Goal: Communication & Community: Answer question/provide support

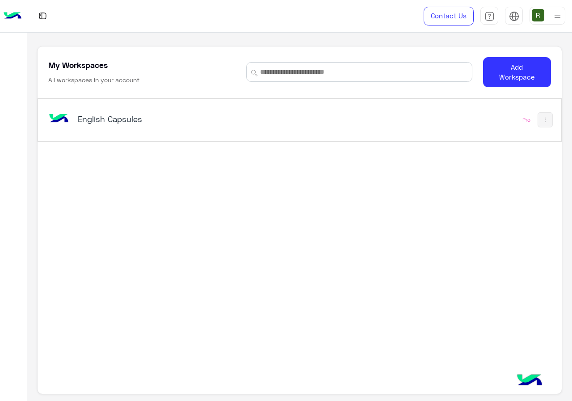
click at [307, 104] on div "English Capsules Pro" at bounding box center [299, 120] width 523 height 42
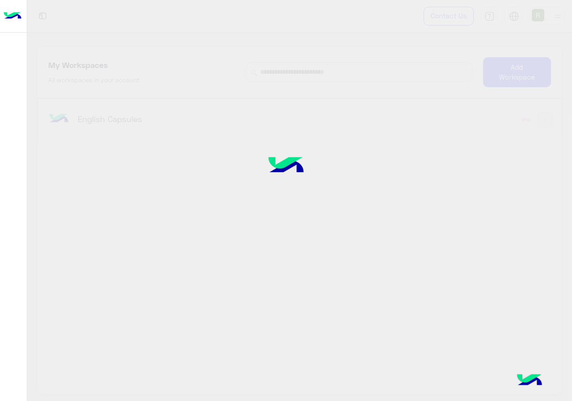
click at [262, 114] on div at bounding box center [286, 200] width 572 height 401
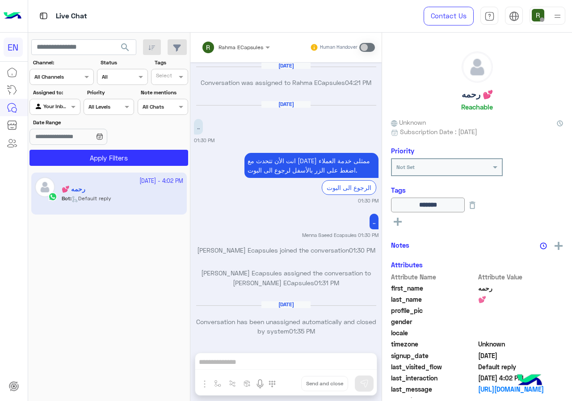
scroll to position [569, 0]
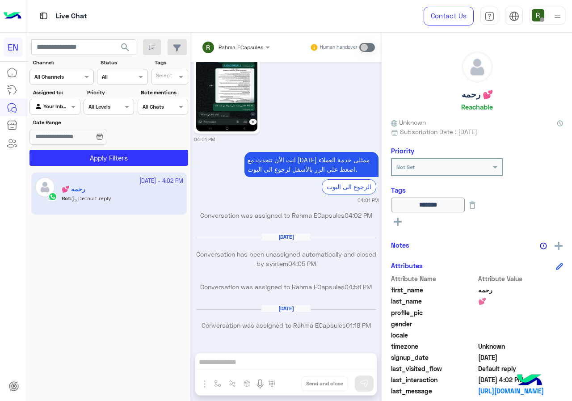
click at [67, 74] on div at bounding box center [61, 76] width 63 height 8
click at [59, 115] on b "WhatsApp" at bounding box center [60, 112] width 31 height 8
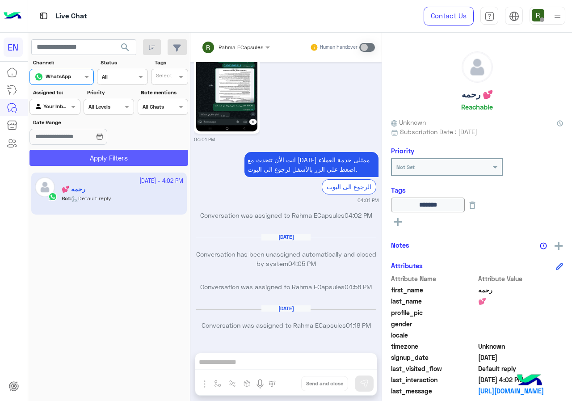
click at [61, 156] on button "Apply Filters" at bounding box center [108, 158] width 159 height 16
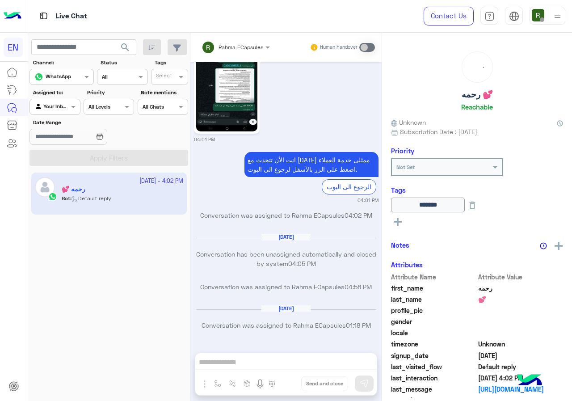
click at [67, 105] on div at bounding box center [55, 105] width 50 height 8
click at [65, 173] on b "Your Team" at bounding box center [58, 176] width 30 height 8
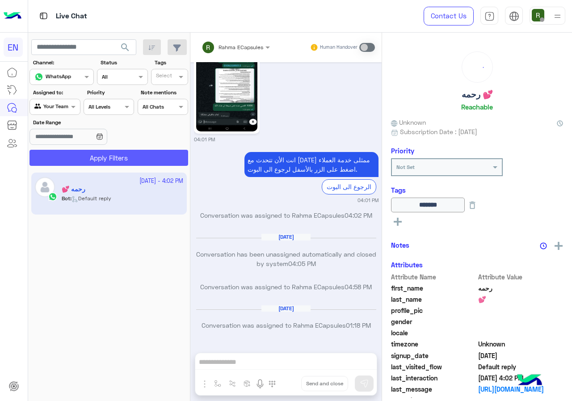
click at [71, 155] on button "Apply Filters" at bounding box center [108, 158] width 159 height 16
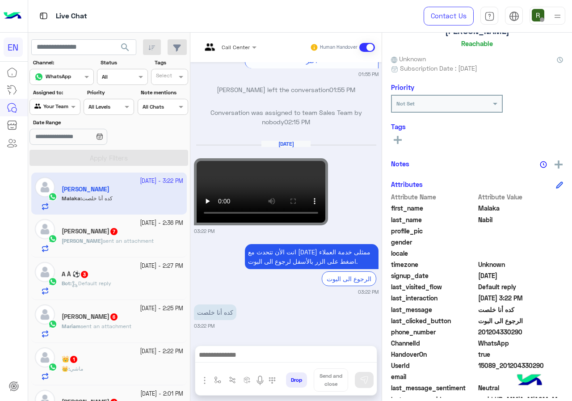
scroll to position [80, 0]
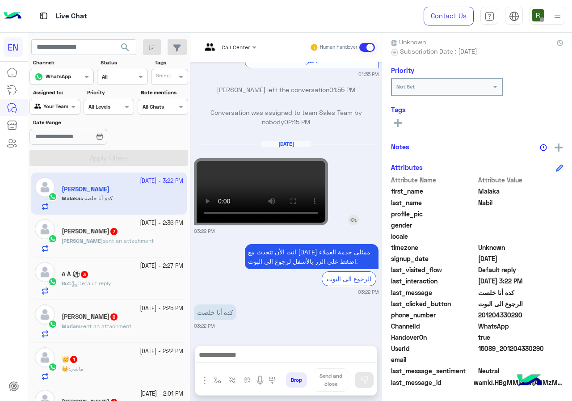
click at [264, 186] on video at bounding box center [261, 191] width 134 height 67
drag, startPoint x: 480, startPoint y: 314, endPoint x: 520, endPoint y: 311, distance: 39.9
click at [520, 311] on span "201204330290" at bounding box center [520, 314] width 85 height 9
click at [494, 318] on span "201204330290" at bounding box center [520, 314] width 85 height 9
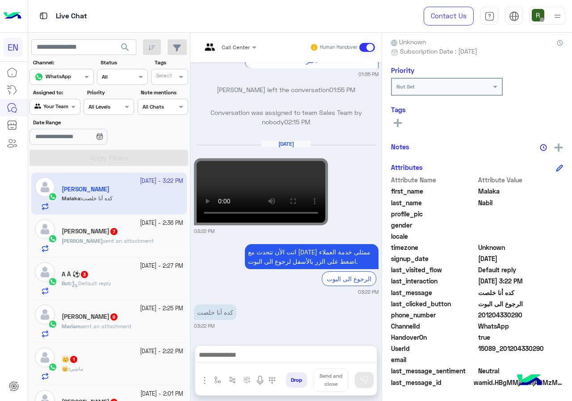
click at [482, 312] on span "201204330290" at bounding box center [520, 314] width 85 height 9
drag, startPoint x: 479, startPoint y: 316, endPoint x: 528, endPoint y: 316, distance: 49.2
click at [528, 316] on span "201204330290" at bounding box center [520, 314] width 85 height 9
copy span "01204330290"
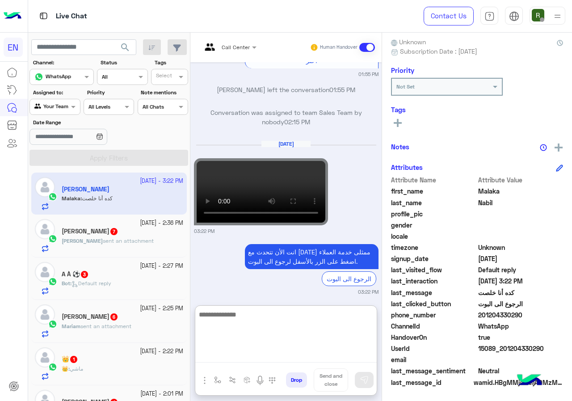
click at [296, 358] on textarea at bounding box center [285, 336] width 181 height 54
type textarea "**********"
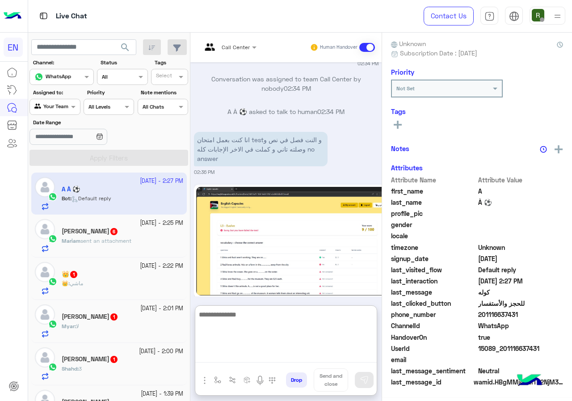
scroll to position [80, 0]
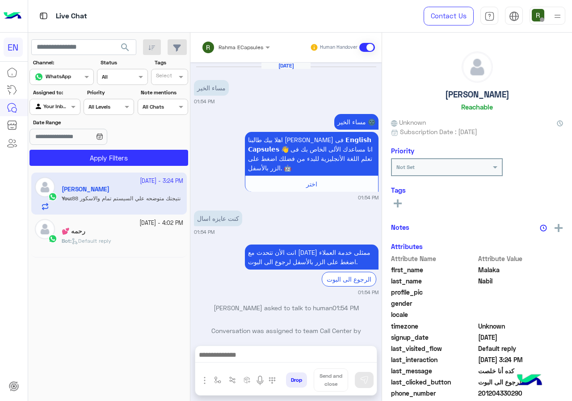
scroll to position [565, 0]
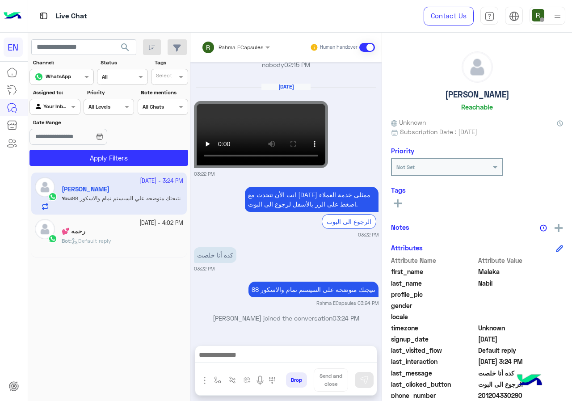
click at [44, 106] on input "text" at bounding box center [44, 106] width 21 height 8
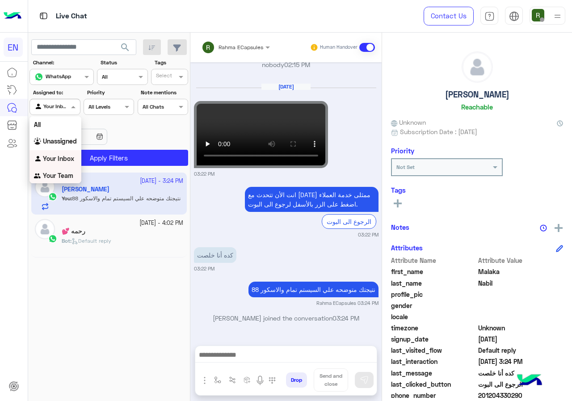
click at [53, 168] on div "Your Team" at bounding box center [55, 175] width 52 height 17
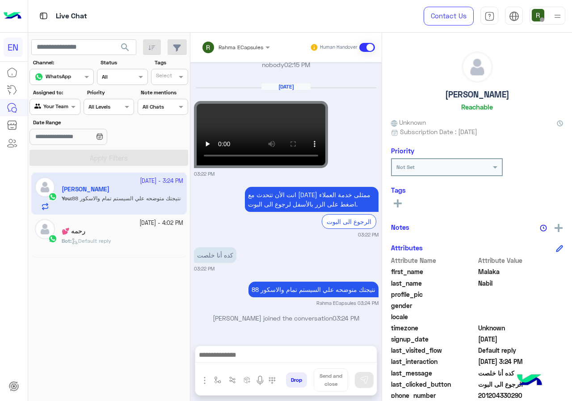
click at [125, 46] on span "search" at bounding box center [125, 47] width 11 height 11
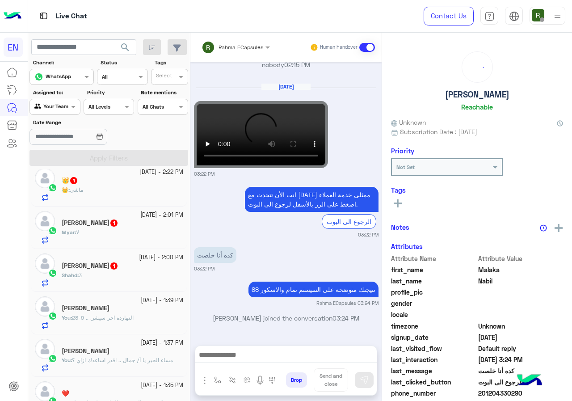
scroll to position [0, 0]
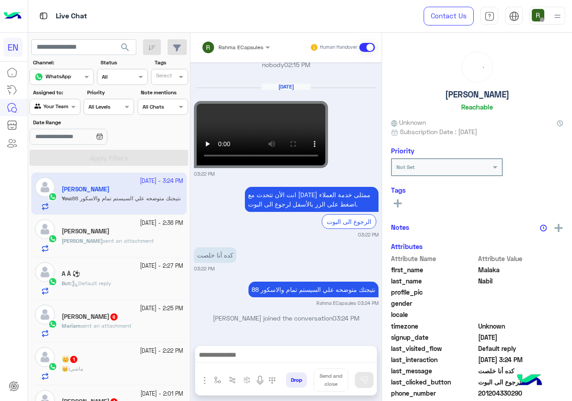
click at [115, 244] on p "Mohamed sent an attachment" at bounding box center [108, 241] width 92 height 8
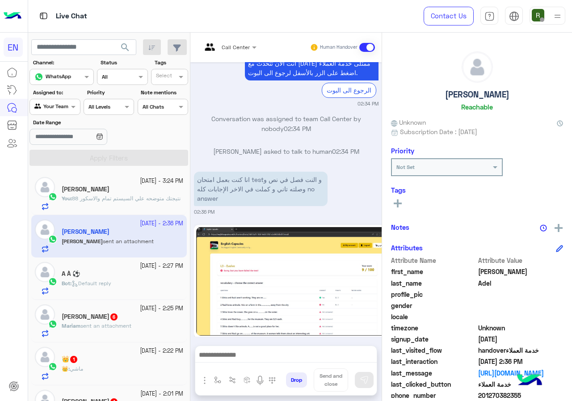
scroll to position [80, 0]
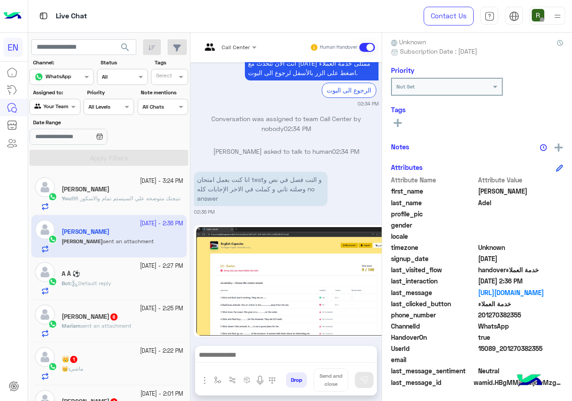
drag, startPoint x: 480, startPoint y: 313, endPoint x: 520, endPoint y: 313, distance: 40.2
click at [525, 315] on span "201270382355" at bounding box center [520, 314] width 85 height 9
copy span "01270382355"
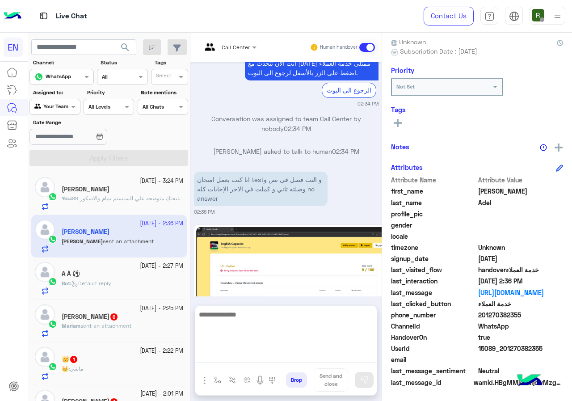
click at [258, 353] on textarea at bounding box center [285, 336] width 181 height 54
type textarea "*"
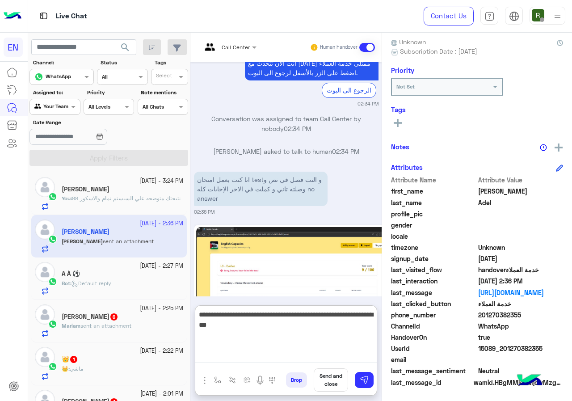
type textarea "**********"
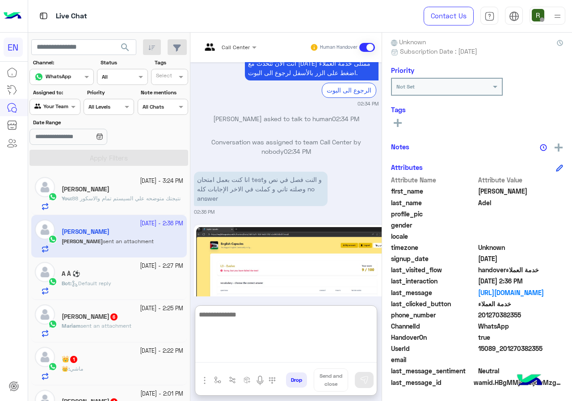
scroll to position [828, 0]
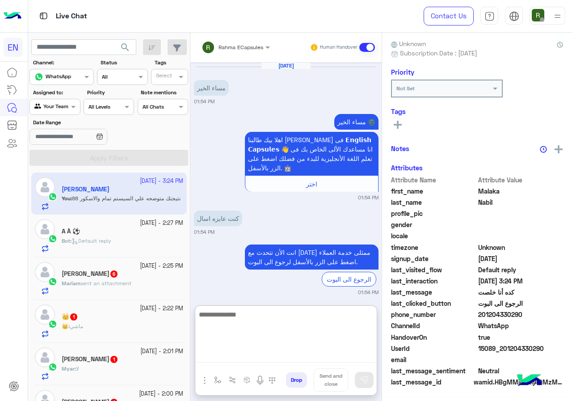
scroll to position [605, 0]
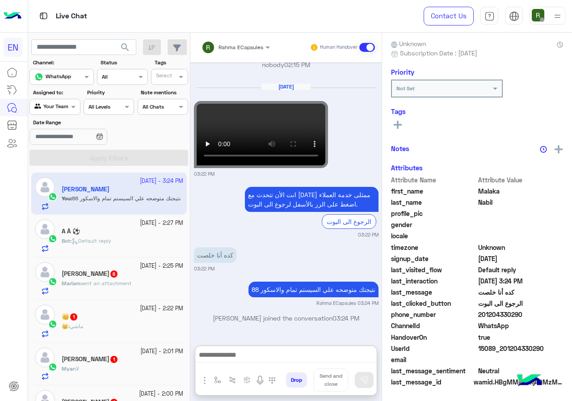
click at [116, 238] on div "Bot : Default reply" at bounding box center [123, 245] width 122 height 16
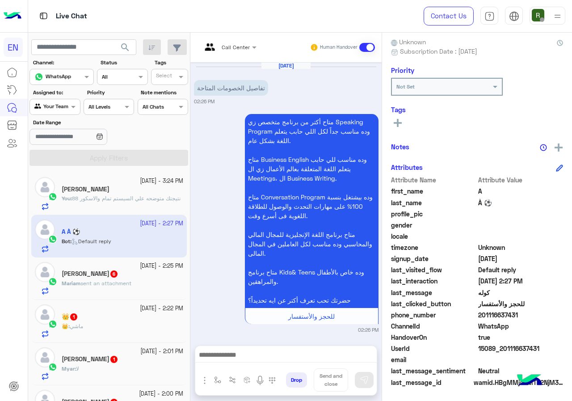
scroll to position [251, 0]
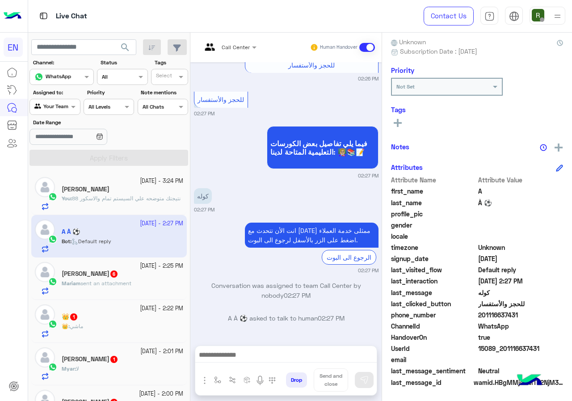
drag, startPoint x: 481, startPoint y: 316, endPoint x: 523, endPoint y: 316, distance: 41.6
click at [523, 316] on span "201116637431" at bounding box center [520, 314] width 85 height 9
copy span "01116637431"
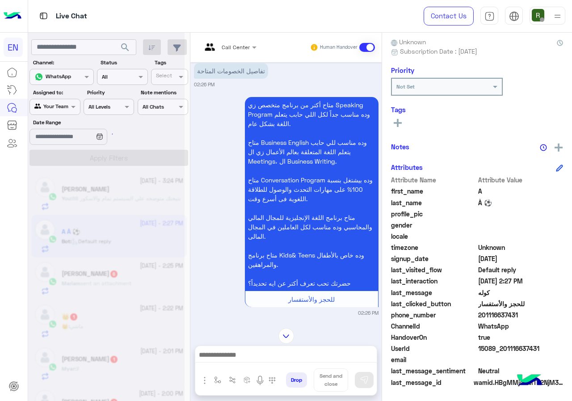
scroll to position [0, 0]
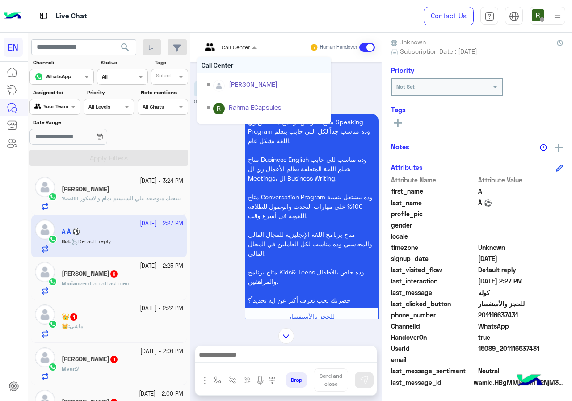
click at [231, 42] on input "text" at bounding box center [218, 46] width 33 height 8
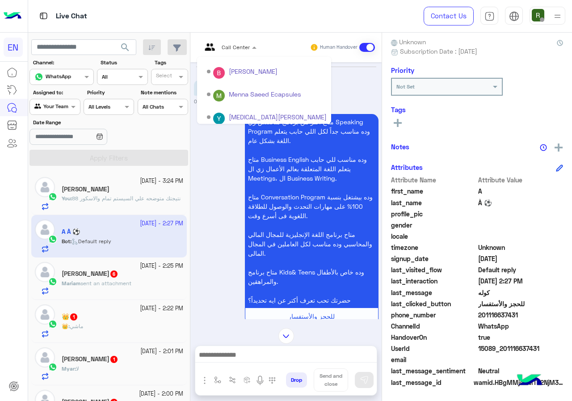
scroll to position [148, 0]
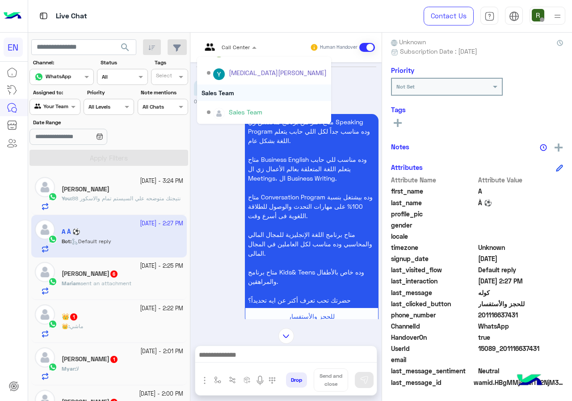
click at [239, 90] on div "Sales Team" at bounding box center [264, 92] width 134 height 17
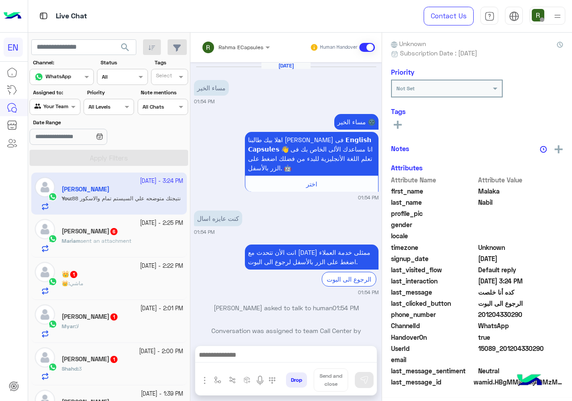
scroll to position [565, 0]
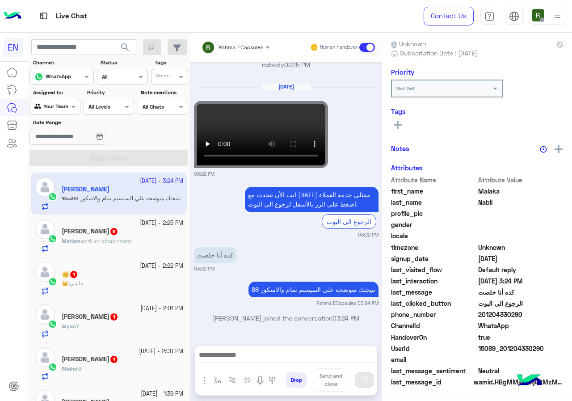
click at [118, 230] on div "Mariam Fahmi 6" at bounding box center [123, 231] width 122 height 9
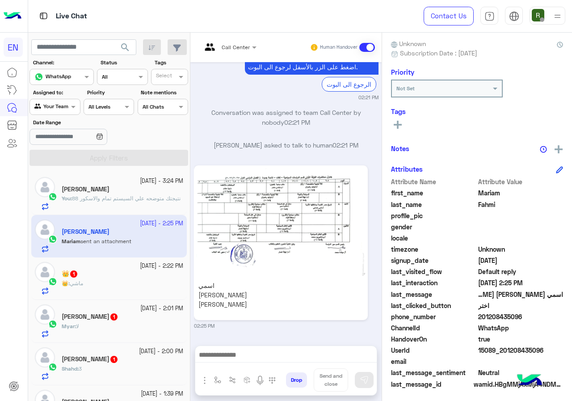
scroll to position [80, 0]
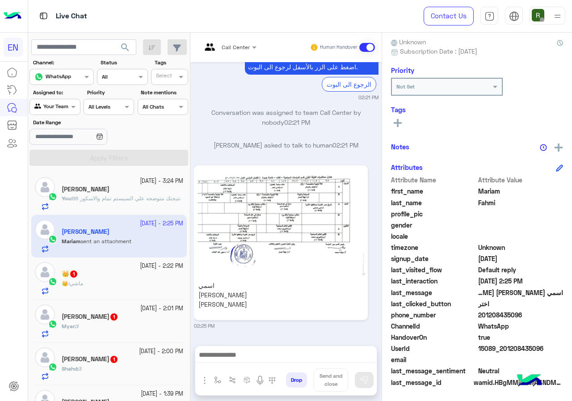
drag, startPoint x: 482, startPoint y: 316, endPoint x: 549, endPoint y: 315, distance: 67.0
click at [549, 315] on span "201208435096" at bounding box center [520, 314] width 85 height 9
copy span "01208435096"
click at [240, 179] on img at bounding box center [281, 222] width 170 height 109
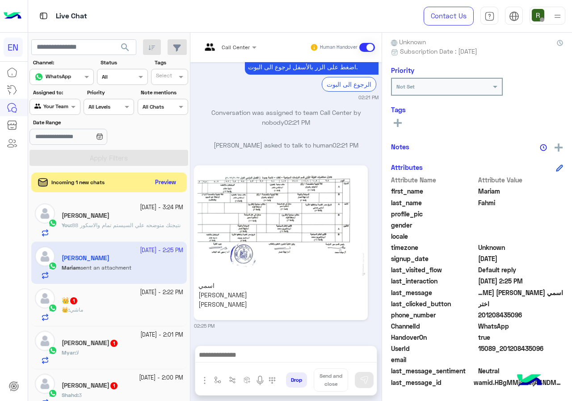
click at [271, 348] on div at bounding box center [285, 357] width 181 height 22
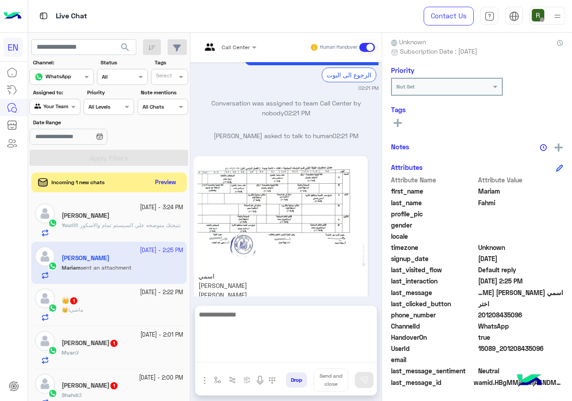
click at [271, 353] on textarea at bounding box center [285, 336] width 181 height 54
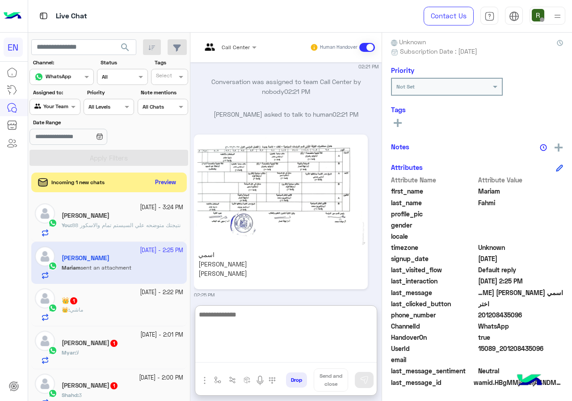
scroll to position [853, 0]
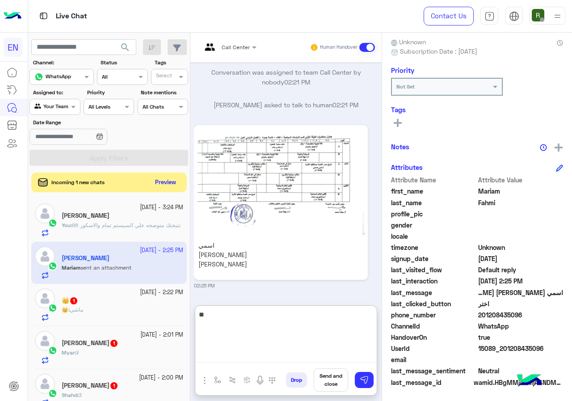
type textarea "*"
type textarea "**********"
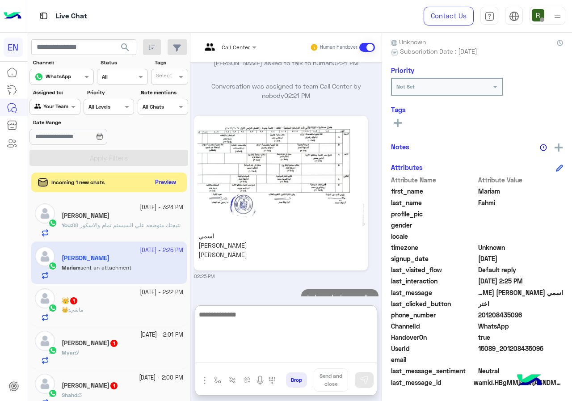
scroll to position [887, 0]
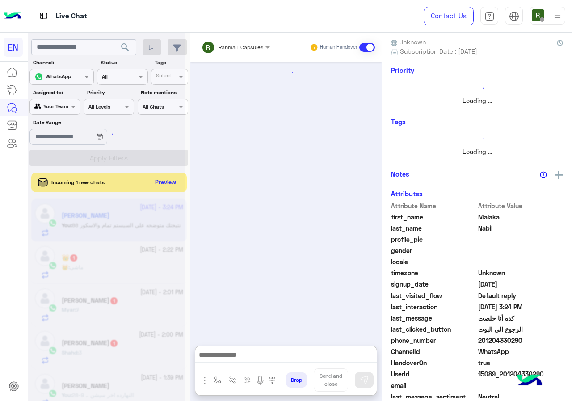
click at [174, 182] on div at bounding box center [106, 204] width 156 height 401
click at [168, 180] on div at bounding box center [106, 204] width 156 height 401
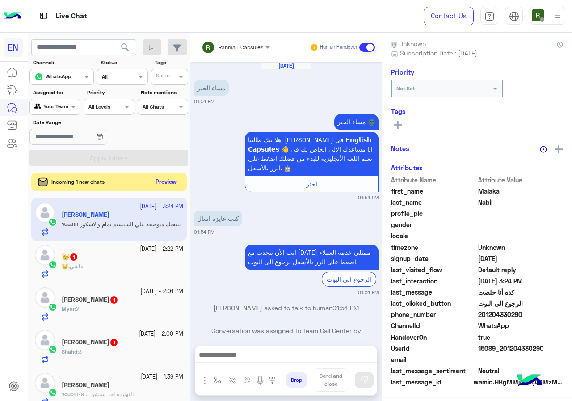
scroll to position [79, 0]
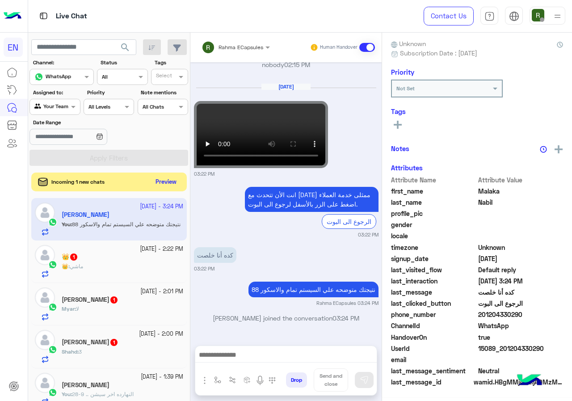
click at [166, 184] on button "Preview" at bounding box center [166, 182] width 28 height 12
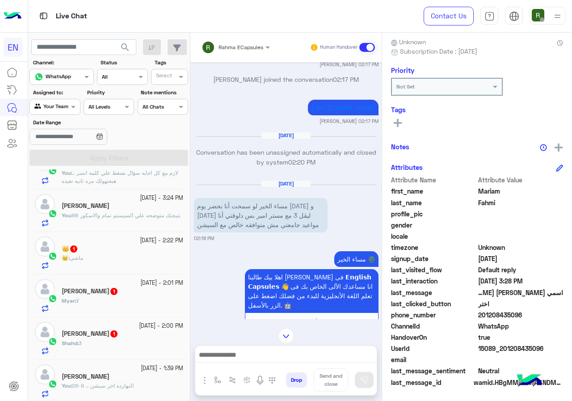
scroll to position [89, 0]
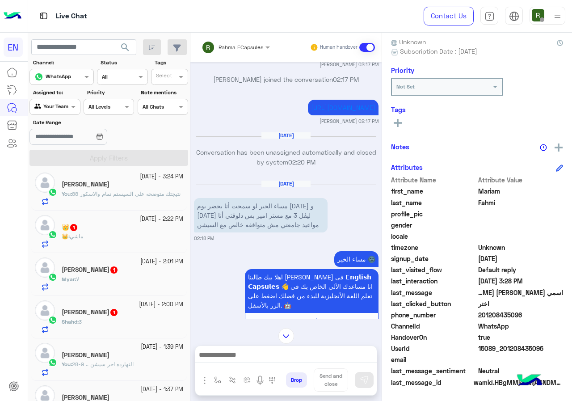
click at [134, 240] on div "👑 : ماشي" at bounding box center [123, 240] width 122 height 16
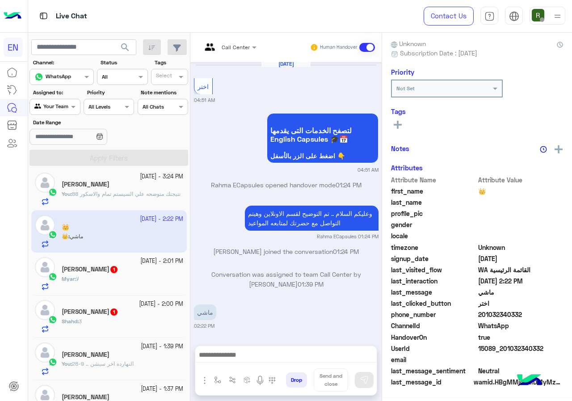
scroll to position [80, 0]
click at [107, 258] on div "[DATE] - 2:01 PM" at bounding box center [123, 261] width 122 height 8
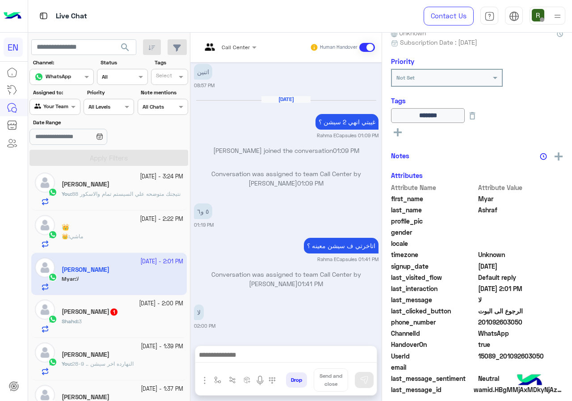
scroll to position [97, 0]
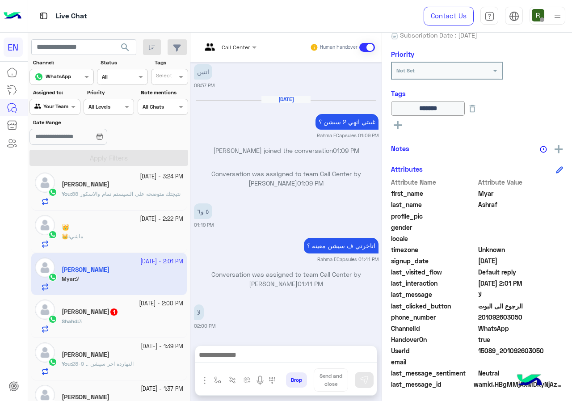
click at [262, 368] on div "Drop Send and close" at bounding box center [285, 381] width 181 height 27
drag, startPoint x: 495, startPoint y: 315, endPoint x: 525, endPoint y: 315, distance: 29.9
click at [525, 315] on span "201092603050" at bounding box center [520, 316] width 85 height 9
copy span "01092603050"
click at [248, 347] on div at bounding box center [285, 357] width 181 height 22
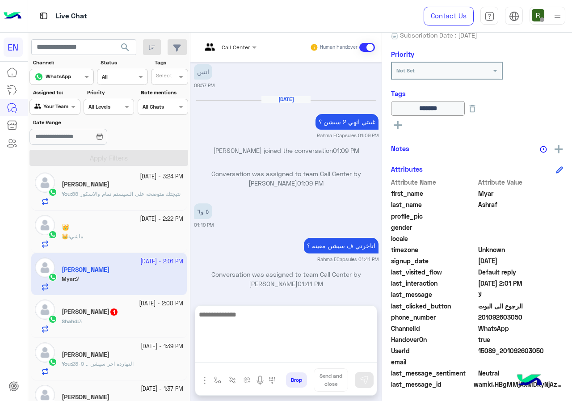
click at [246, 350] on textarea at bounding box center [285, 336] width 181 height 54
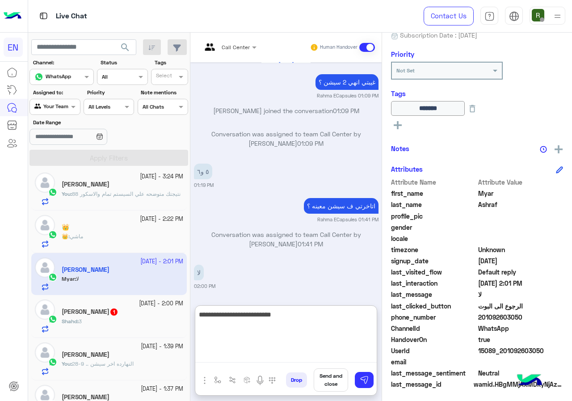
type textarea "**********"
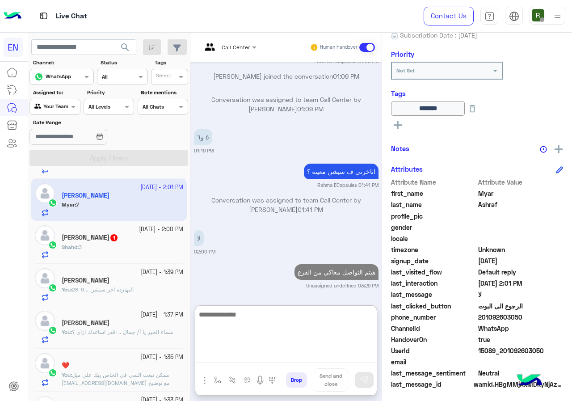
scroll to position [179, 0]
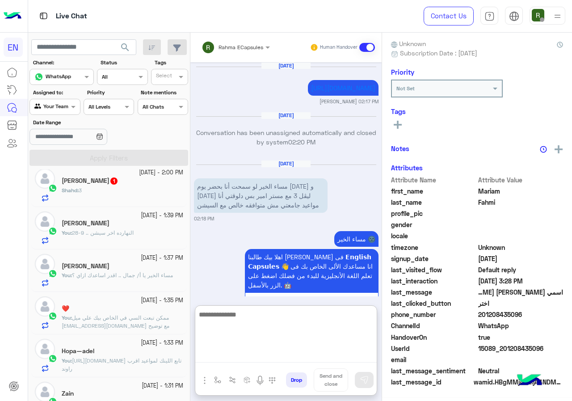
scroll to position [825, 0]
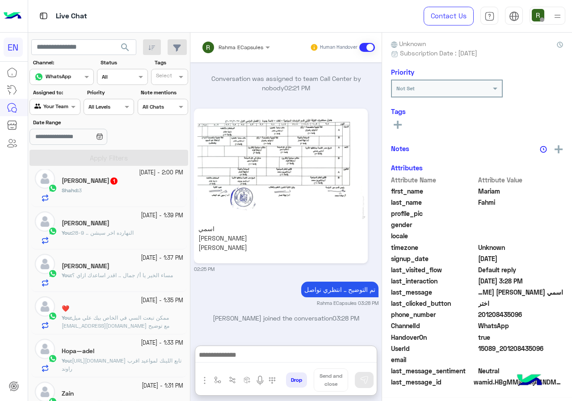
click at [91, 194] on div "Shahd : 3" at bounding box center [123, 194] width 122 height 16
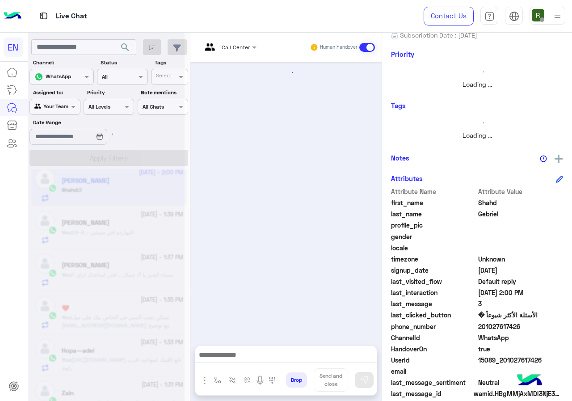
scroll to position [80, 0]
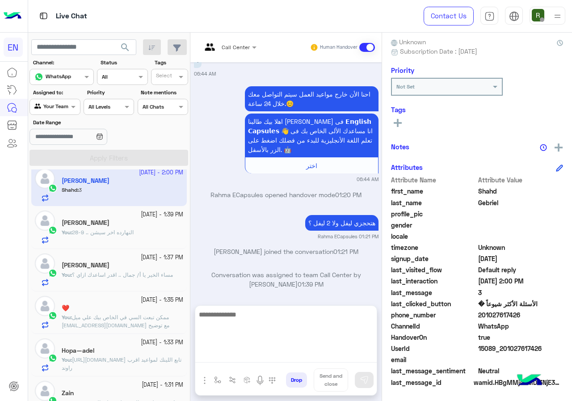
click at [277, 349] on textarea at bounding box center [285, 336] width 181 height 54
type textarea "**********"
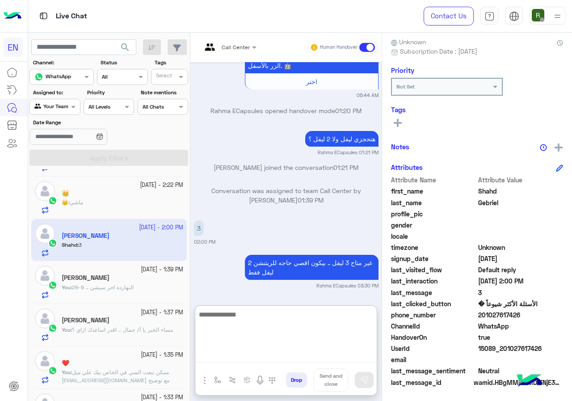
scroll to position [134, 0]
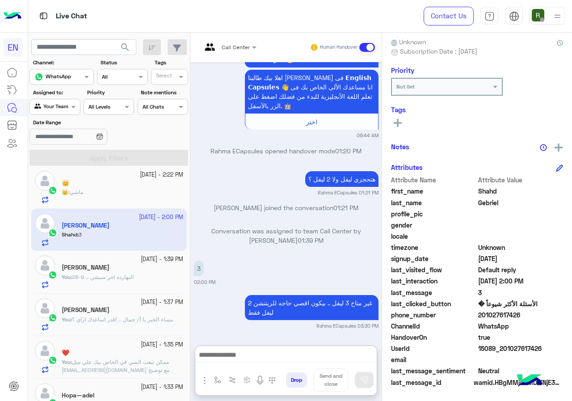
click at [63, 97] on div "Assigned to: Agent Filter Your Team" at bounding box center [54, 101] width 50 height 26
click at [65, 109] on div at bounding box center [55, 105] width 50 height 8
click at [64, 164] on div "Your Inbox" at bounding box center [55, 158] width 52 height 17
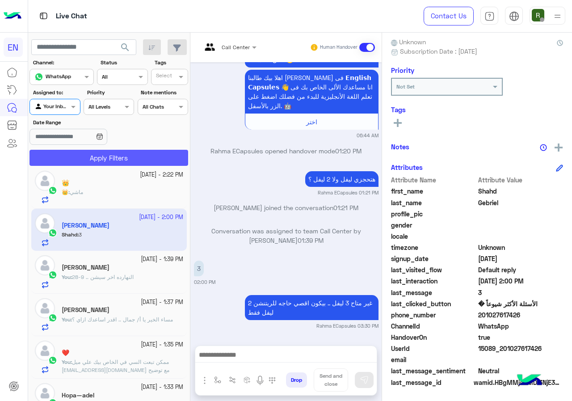
click at [72, 158] on button "Apply Filters" at bounding box center [108, 158] width 159 height 16
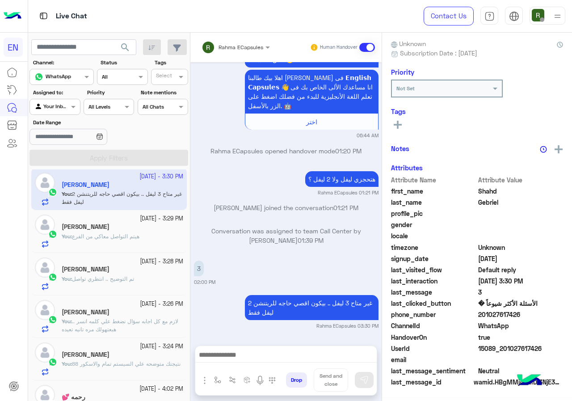
scroll to position [0, 0]
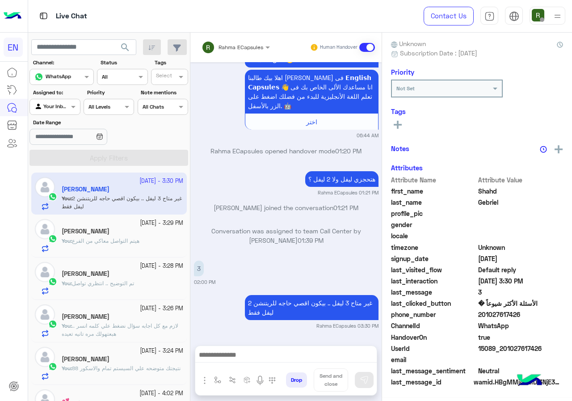
click at [229, 52] on div "Rahma ECapsules" at bounding box center [233, 47] width 62 height 18
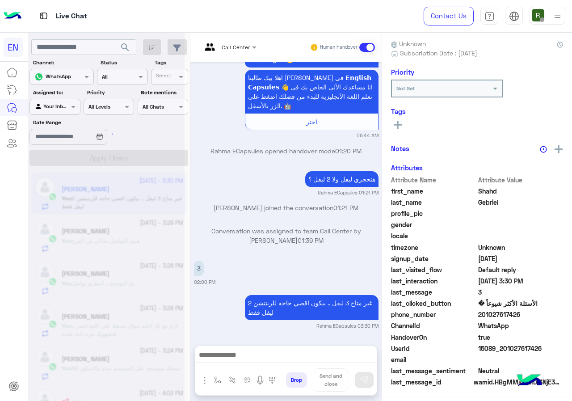
click at [235, 44] on input "text" at bounding box center [218, 46] width 33 height 8
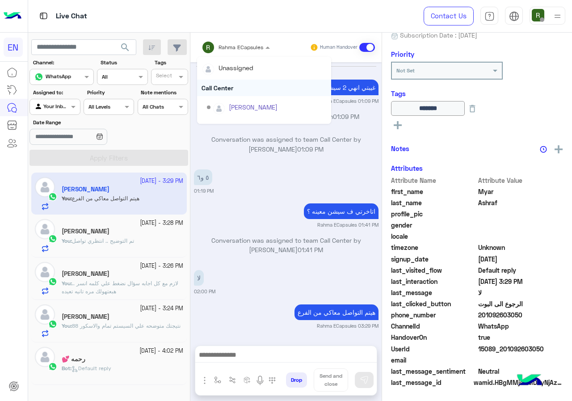
click at [233, 83] on div "Call Center" at bounding box center [264, 88] width 134 height 17
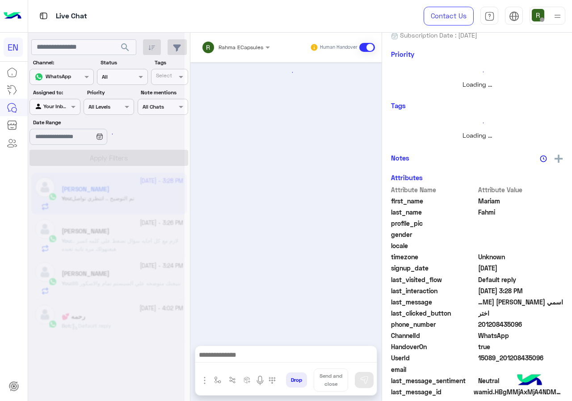
click at [233, 52] on div "Rahma ECapsules" at bounding box center [233, 47] width 62 height 18
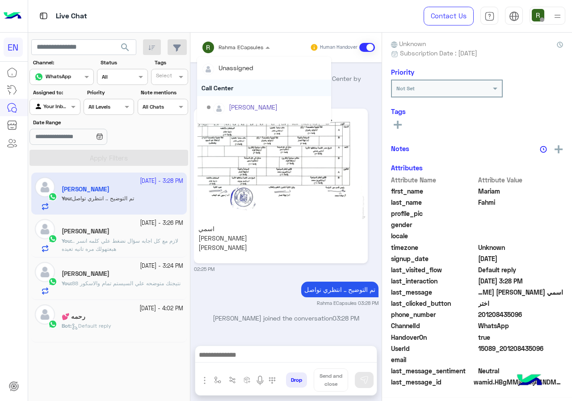
drag, startPoint x: 231, startPoint y: 58, endPoint x: 228, endPoint y: 92, distance: 34.2
click at [228, 92] on div "Call Center" at bounding box center [264, 88] width 134 height 17
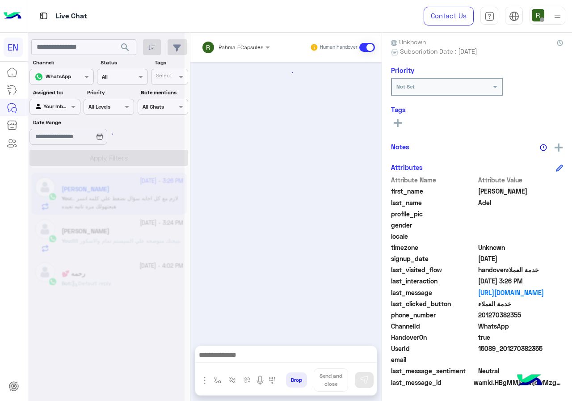
click at [227, 53] on div "Rahma ECapsules" at bounding box center [233, 47] width 62 height 18
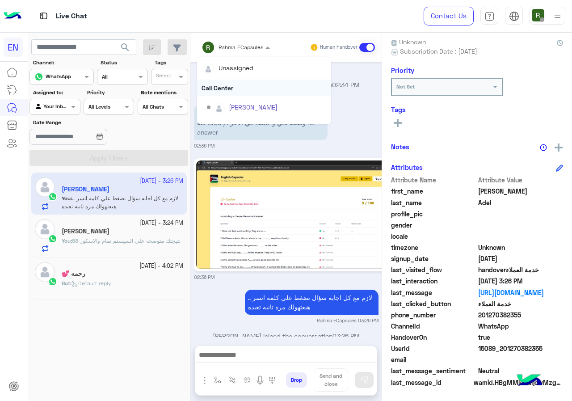
click at [222, 91] on div "Call Center" at bounding box center [264, 88] width 134 height 17
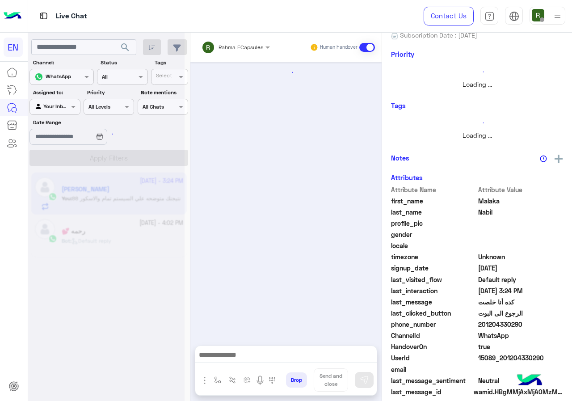
click at [221, 56] on div "Rahma ECapsules Human Handover" at bounding box center [285, 47] width 191 height 29
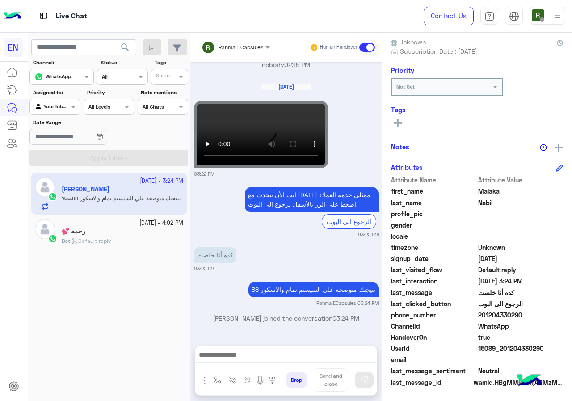
click at [222, 52] on div "Rahma ECapsules" at bounding box center [233, 47] width 62 height 18
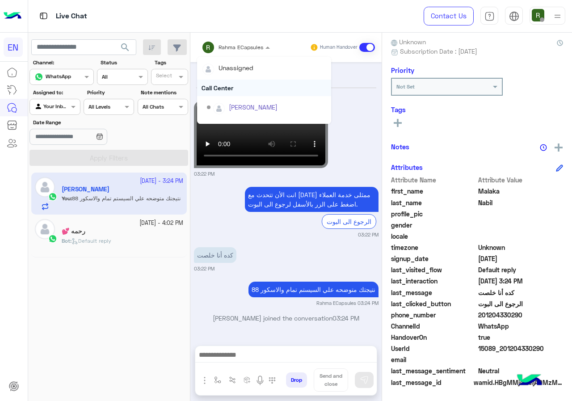
click at [221, 91] on div "Call Center" at bounding box center [264, 88] width 134 height 17
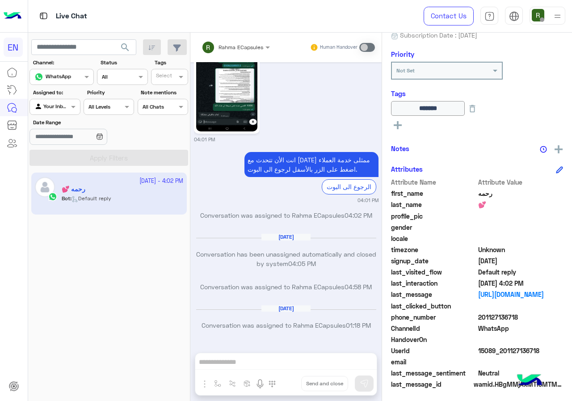
click at [52, 110] on div "Your Inbox" at bounding box center [51, 106] width 34 height 9
click at [52, 178] on b "Your Team" at bounding box center [58, 176] width 30 height 8
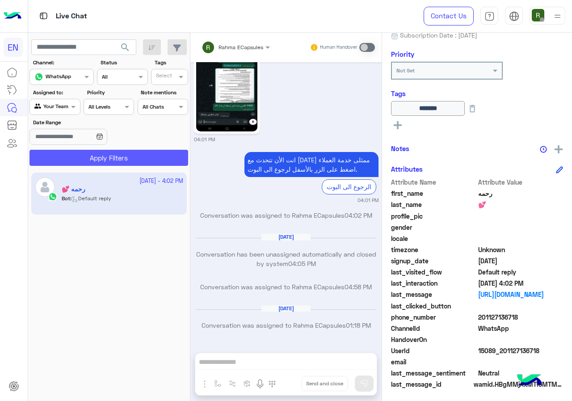
click at [65, 162] on button "Apply Filters" at bounding box center [108, 158] width 159 height 16
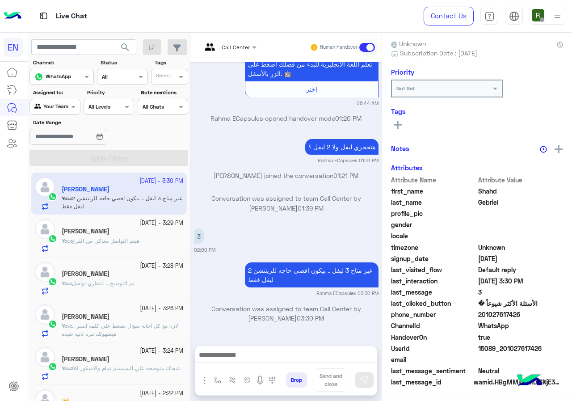
click at [57, 113] on div "Agent Filter Your Team" at bounding box center [54, 107] width 50 height 16
click at [57, 134] on div "Unassigned" at bounding box center [55, 139] width 52 height 17
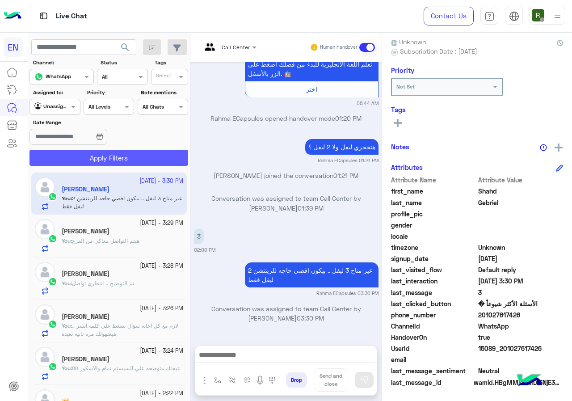
click at [76, 158] on button "Apply Filters" at bounding box center [108, 158] width 159 height 16
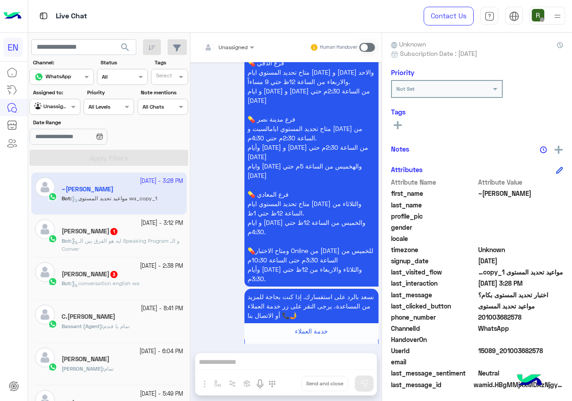
drag, startPoint x: 479, startPoint y: 313, endPoint x: 526, endPoint y: 317, distance: 47.5
click at [526, 317] on span "201003682578" at bounding box center [520, 316] width 85 height 9
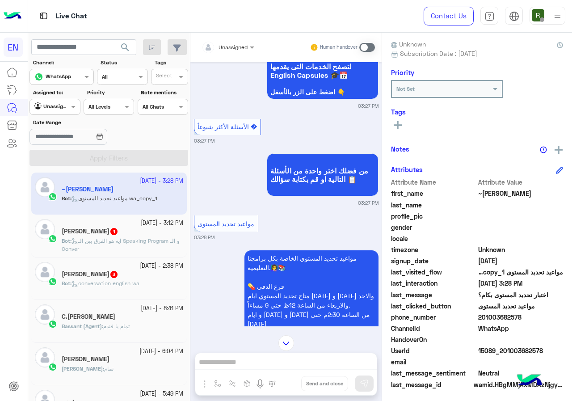
click at [233, 42] on div at bounding box center [228, 46] width 62 height 8
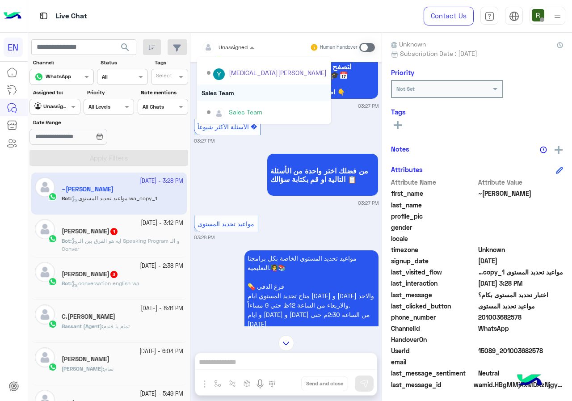
click at [237, 97] on div "Sales Team" at bounding box center [264, 92] width 134 height 17
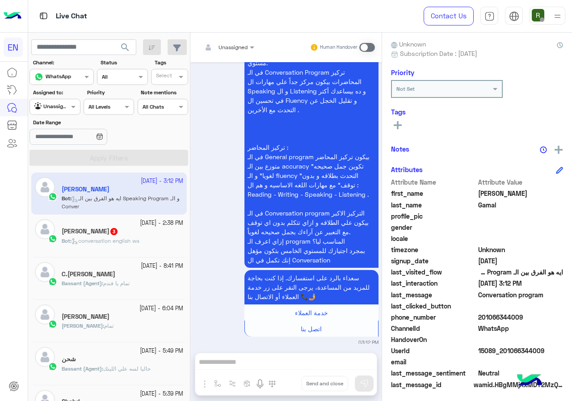
drag, startPoint x: 481, startPoint y: 314, endPoint x: 541, endPoint y: 315, distance: 60.3
click at [541, 315] on span "201066344009" at bounding box center [520, 316] width 85 height 9
copy span "01066344009"
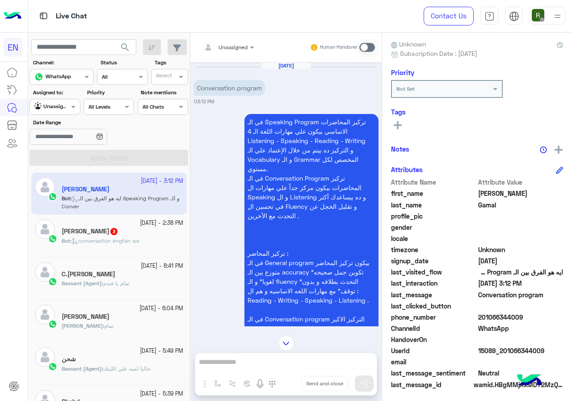
click at [230, 37] on div "Unassigned Human Handover" at bounding box center [285, 47] width 191 height 29
click at [231, 43] on input "text" at bounding box center [217, 46] width 31 height 8
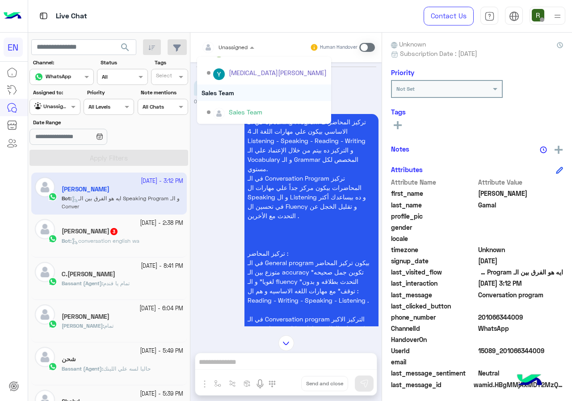
click at [241, 88] on div "Sales Team" at bounding box center [264, 92] width 134 height 17
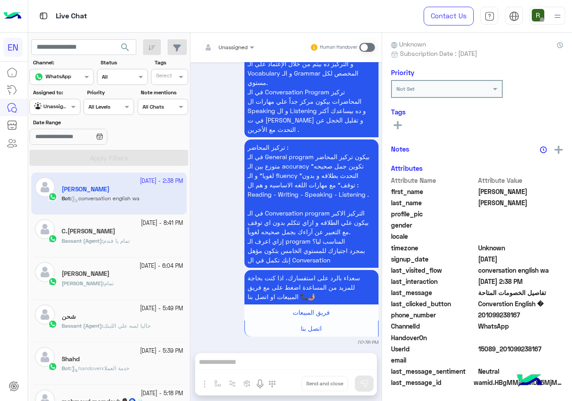
drag, startPoint x: 481, startPoint y: 317, endPoint x: 545, endPoint y: 316, distance: 64.4
click at [545, 316] on span "201099238167" at bounding box center [520, 314] width 85 height 9
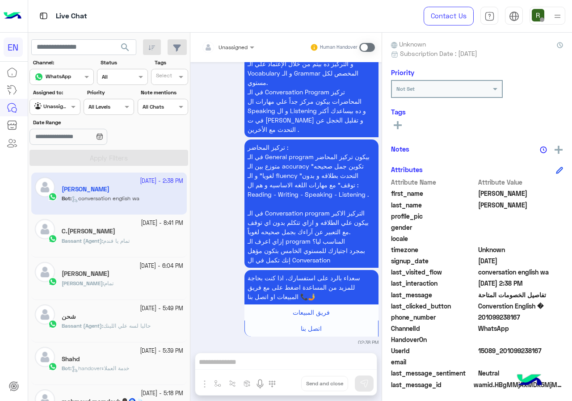
click at [224, 51] on div "Unassigned" at bounding box center [225, 47] width 46 height 18
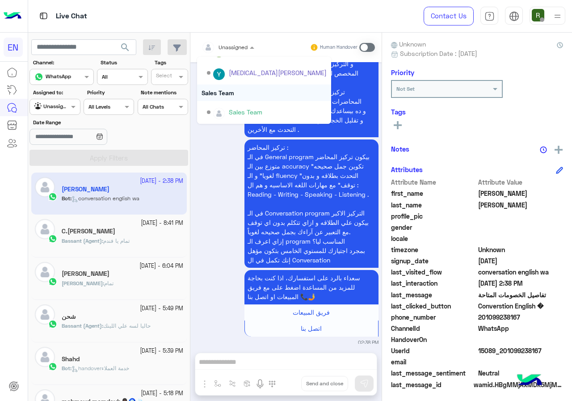
click at [229, 88] on div "Sales Team" at bounding box center [264, 92] width 134 height 17
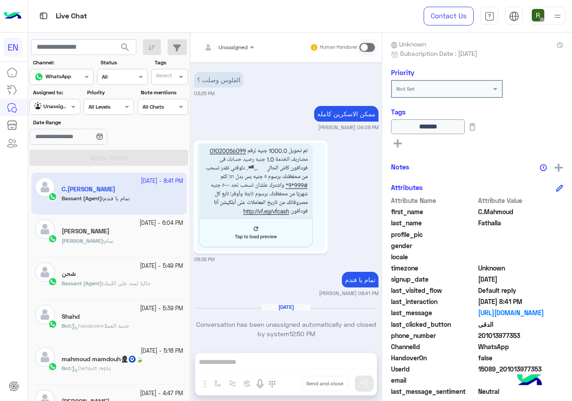
click at [104, 243] on span "تمام" at bounding box center [108, 240] width 9 height 7
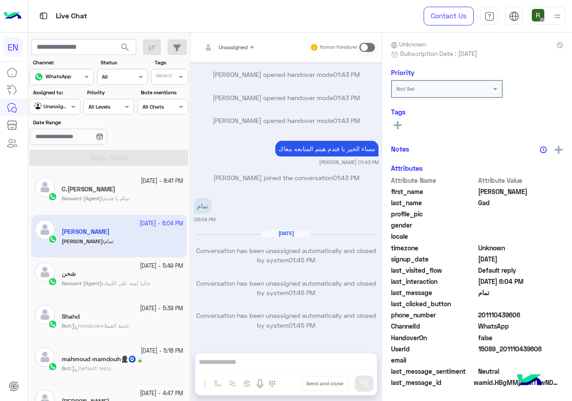
click at [236, 44] on div at bounding box center [228, 46] width 62 height 8
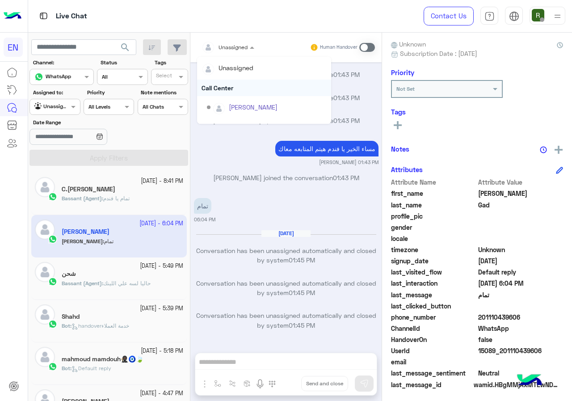
click at [236, 81] on div "Call Center" at bounding box center [264, 88] width 134 height 17
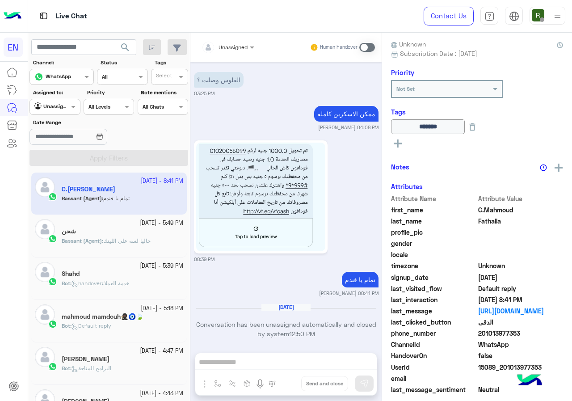
click at [60, 113] on div "Agent Filter Unassigned" at bounding box center [54, 107] width 50 height 16
click at [70, 161] on b "Your Inbox" at bounding box center [58, 159] width 31 height 8
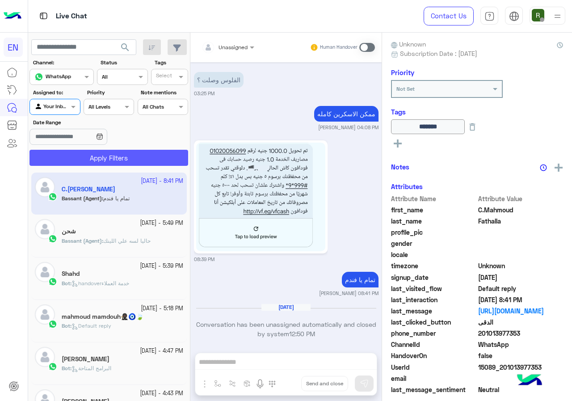
click at [72, 162] on button "Apply Filters" at bounding box center [108, 158] width 159 height 16
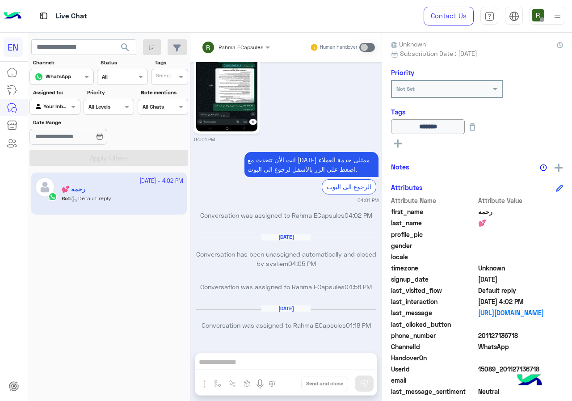
click at [61, 95] on label "Assigned to:" at bounding box center [56, 92] width 46 height 8
click at [61, 109] on div "Your Inbox" at bounding box center [51, 106] width 34 height 9
click at [65, 179] on b "Your Team" at bounding box center [58, 176] width 30 height 8
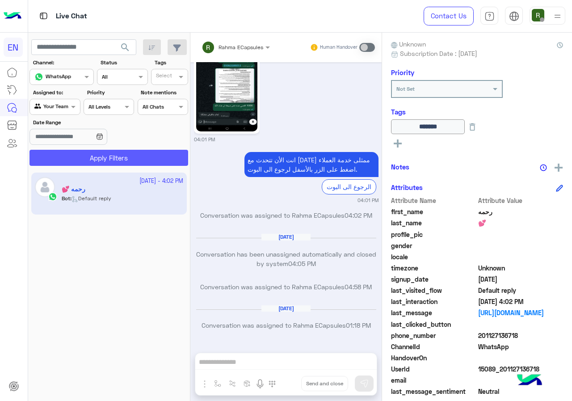
click at [79, 163] on button "Apply Filters" at bounding box center [108, 158] width 159 height 16
